Goal: Task Accomplishment & Management: Complete application form

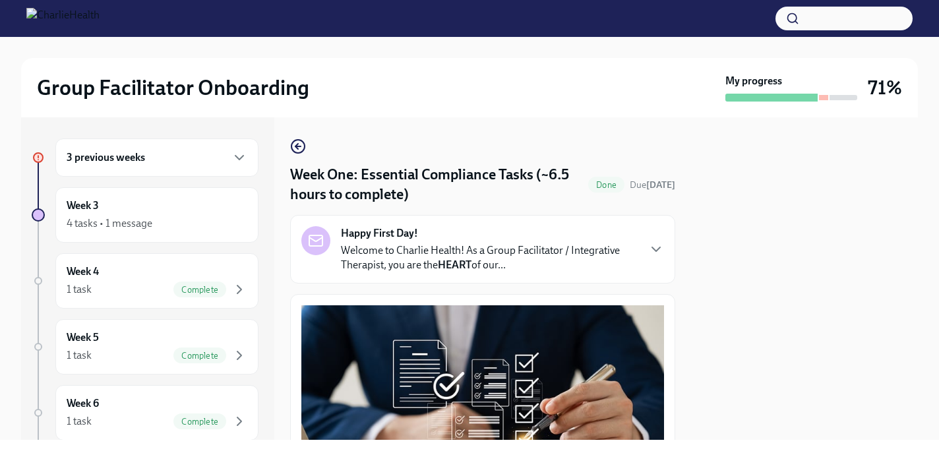
scroll to position [4, 0]
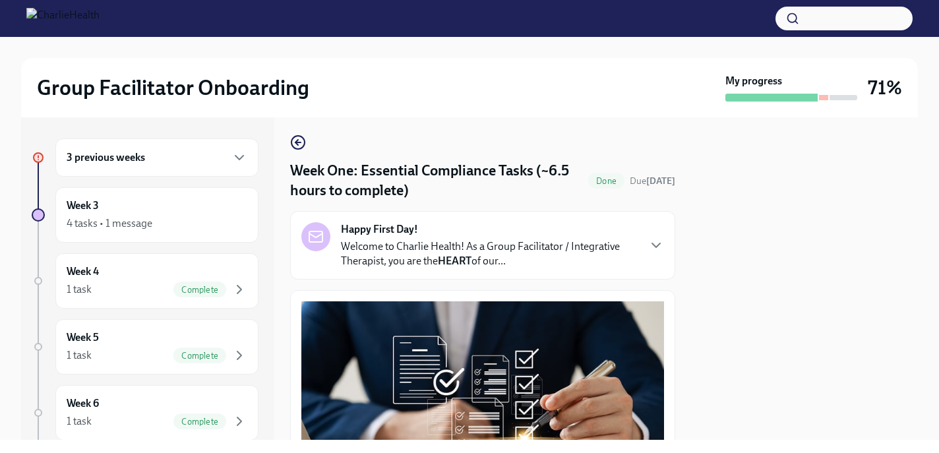
click at [477, 260] on p "Welcome to Charlie Health! As a Group Facilitator / Integrative Therapist, you …" at bounding box center [489, 253] width 297 height 29
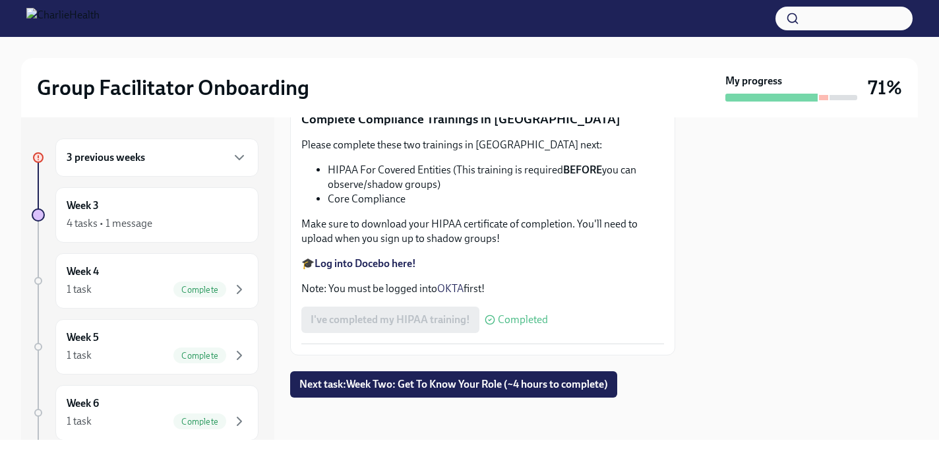
scroll to position [3823, 0]
click at [436, 388] on span "Next task : Week Two: Get To Know Your Role (~4 hours to complete)" at bounding box center [453, 384] width 308 height 13
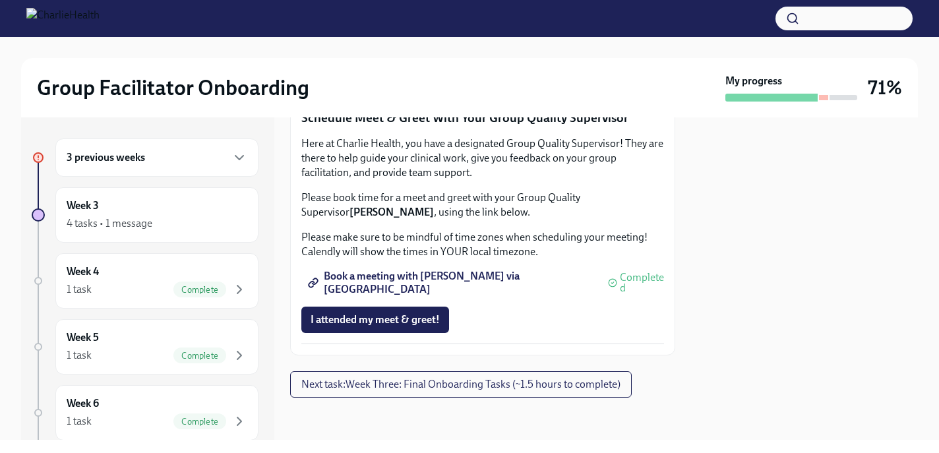
scroll to position [1374, 0]
click at [432, 383] on span "Next task : Week Three: Final Onboarding Tasks (~1.5 hours to complete)" at bounding box center [460, 384] width 319 height 13
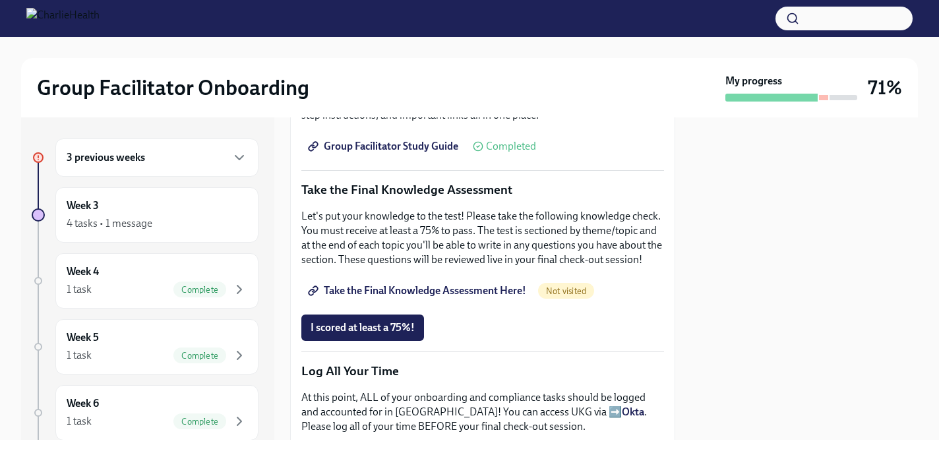
scroll to position [631, 0]
click at [445, 298] on span "Take the Final Knowledge Assessment Here!" at bounding box center [418, 291] width 216 height 13
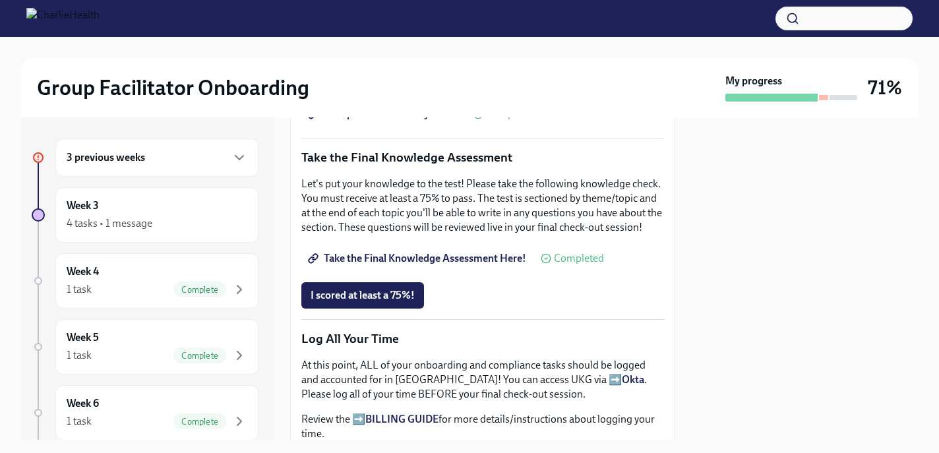
scroll to position [591, 0]
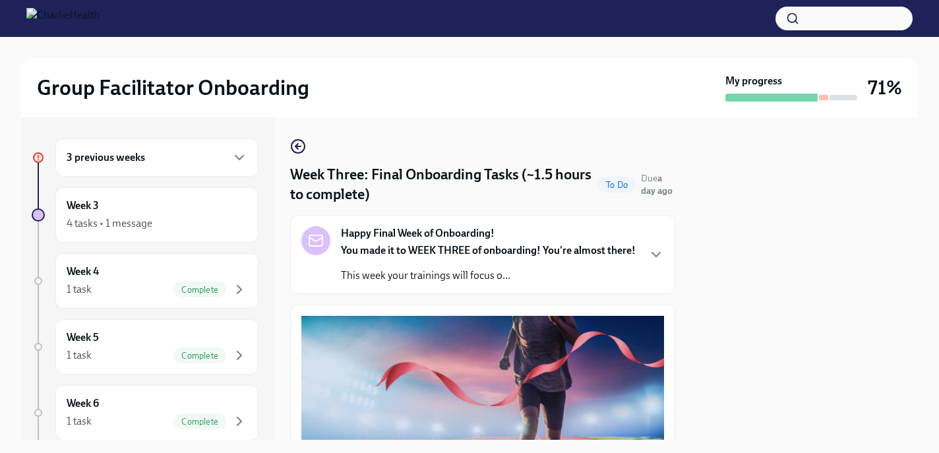
scroll to position [631, 0]
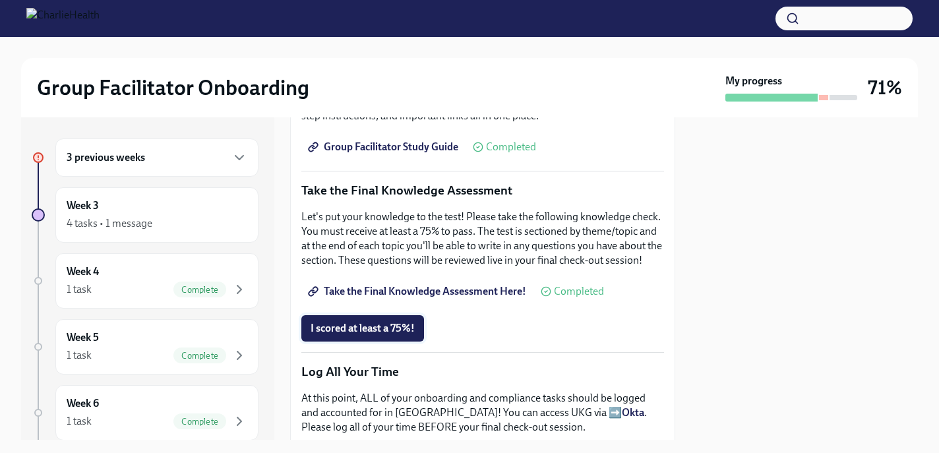
click at [359, 335] on span "I scored at least a 75%!" at bounding box center [362, 328] width 104 height 13
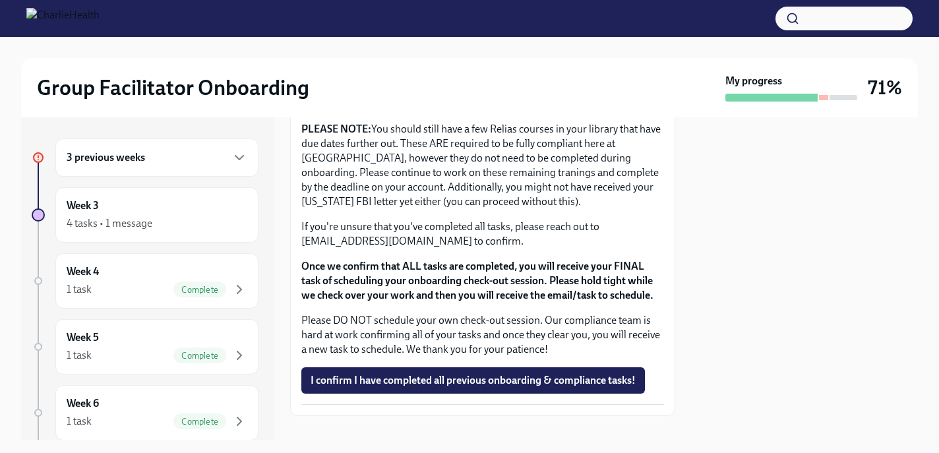
scroll to position [1173, 0]
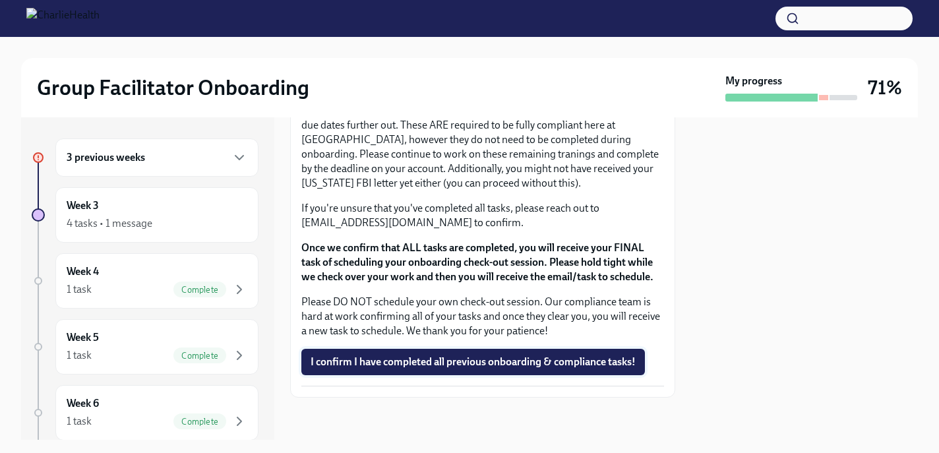
click at [404, 361] on span "I confirm I have completed all previous onboarding & compliance tasks!" at bounding box center [472, 361] width 325 height 13
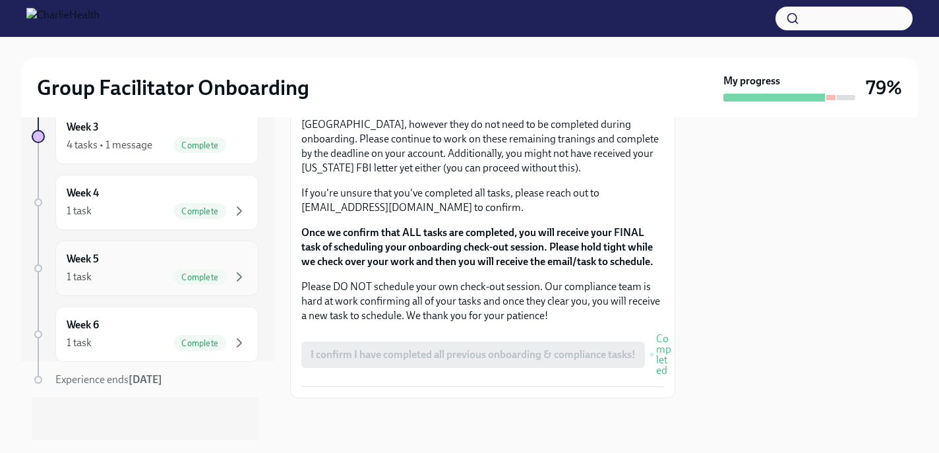
scroll to position [0, 0]
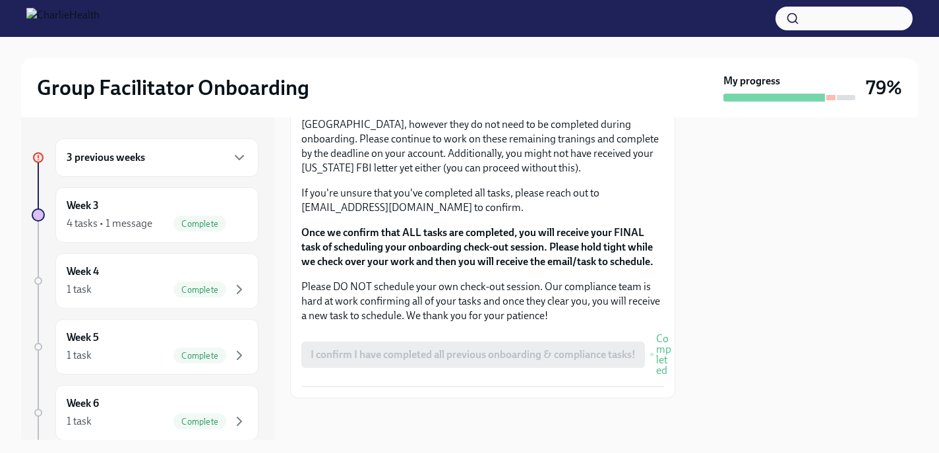
click at [168, 150] on div "3 previous weeks" at bounding box center [157, 158] width 181 height 16
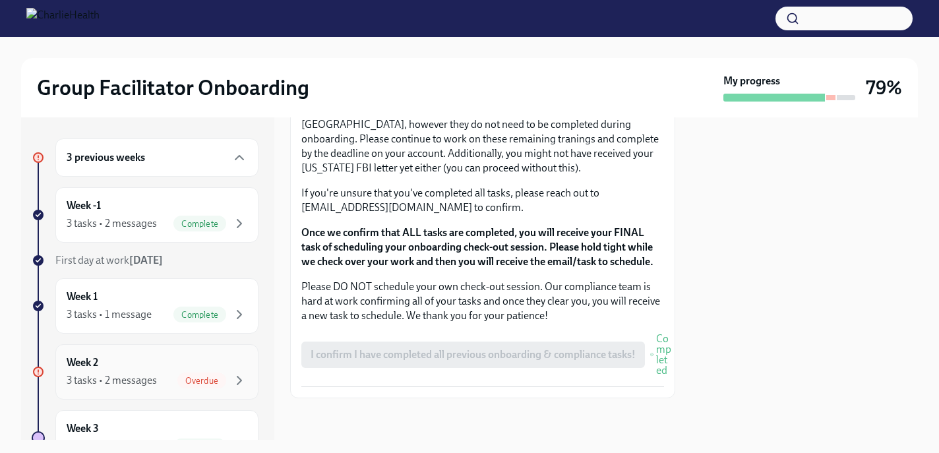
click at [169, 372] on div "3 tasks • 2 messages Overdue" at bounding box center [157, 380] width 181 height 16
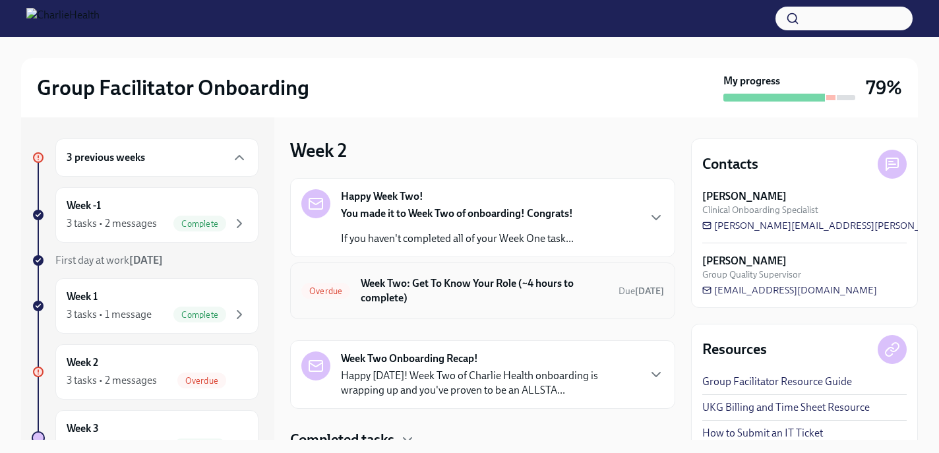
click at [442, 283] on h6 "Week Two: Get To Know Your Role (~4 hours to complete)" at bounding box center [484, 290] width 247 height 29
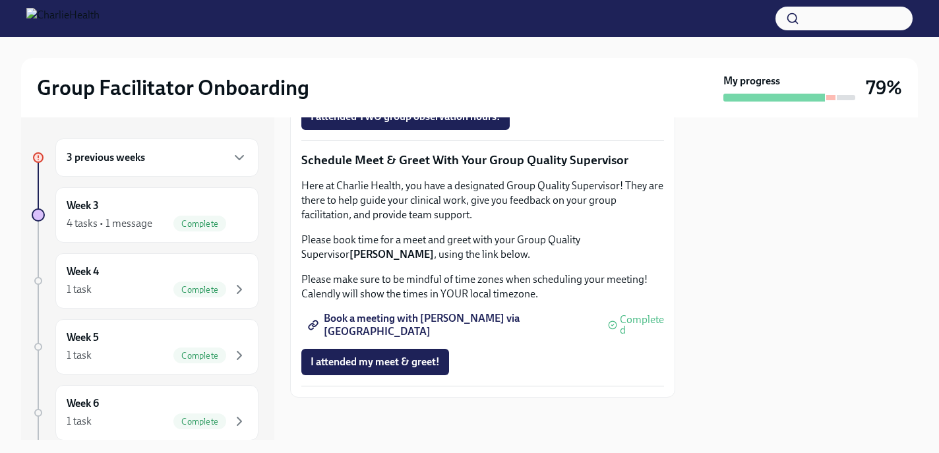
scroll to position [1098, 0]
click at [397, 123] on span "I attended TWO group observation hours!" at bounding box center [405, 116] width 190 height 13
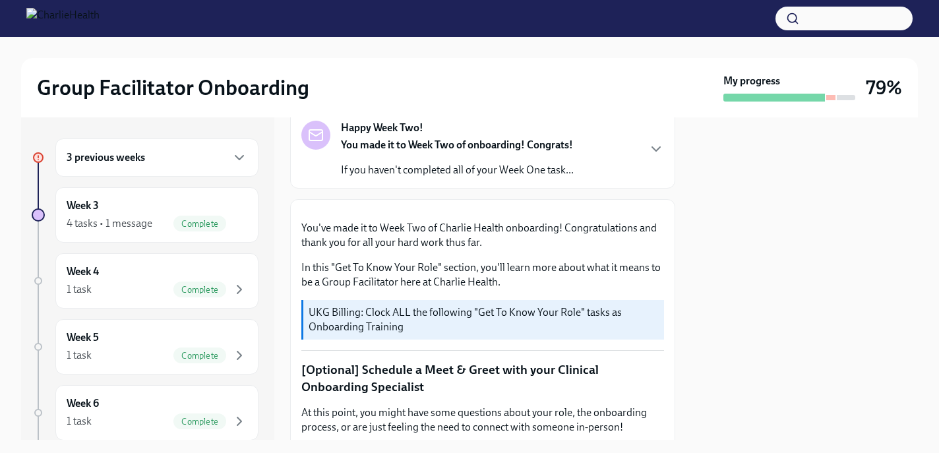
scroll to position [107, 0]
click at [455, 167] on p "If you haven't completed all of your Week One task..." at bounding box center [457, 169] width 233 height 15
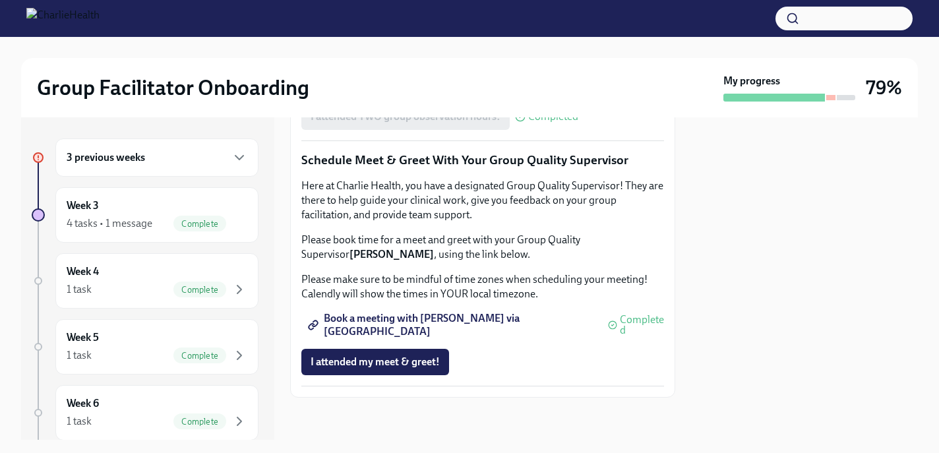
scroll to position [1794, 0]
click at [389, 320] on span "Book a meeting with Itoro via Calendly" at bounding box center [451, 324] width 283 height 13
